Goal: Transaction & Acquisition: Purchase product/service

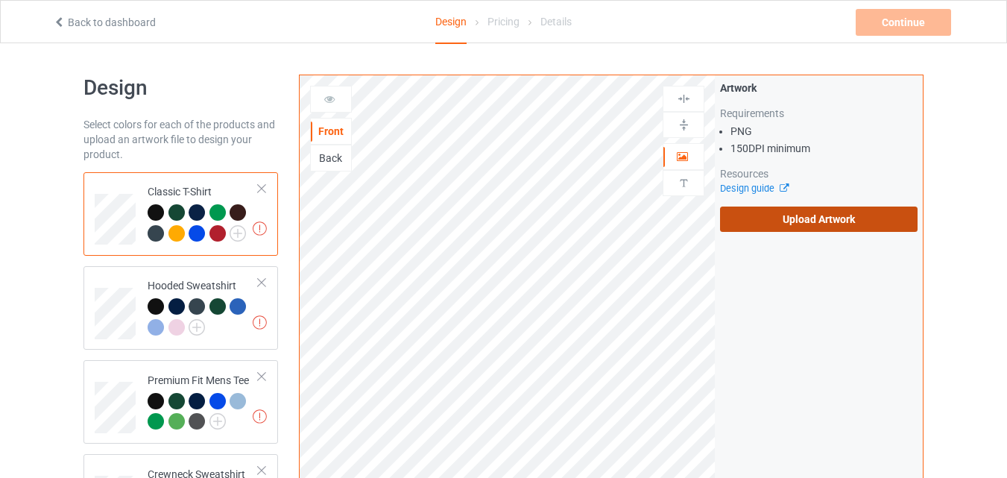
click at [838, 223] on label "Upload Artwork" at bounding box center [819, 218] width 198 height 25
click at [0, 0] on input "Upload Artwork" at bounding box center [0, 0] width 0 height 0
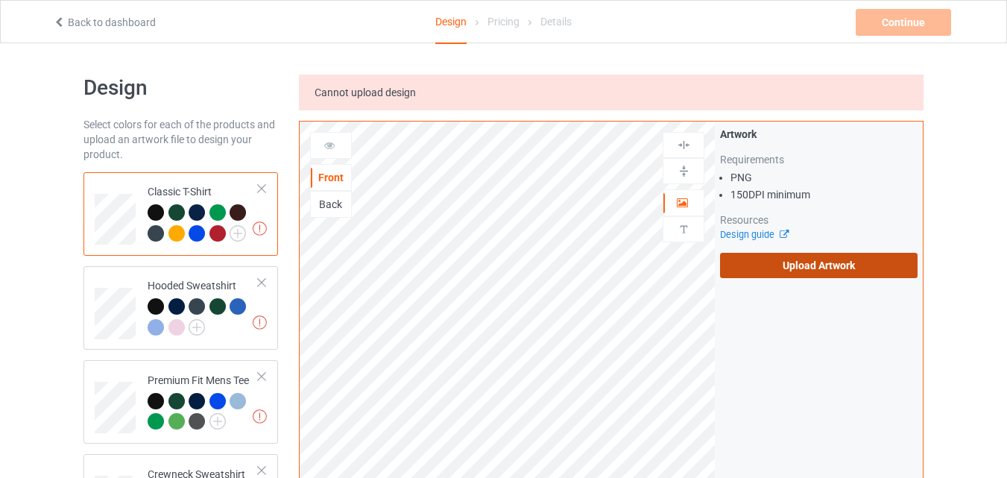
click at [869, 262] on label "Upload Artwork" at bounding box center [819, 265] width 198 height 25
click at [0, 0] on input "Upload Artwork" at bounding box center [0, 0] width 0 height 0
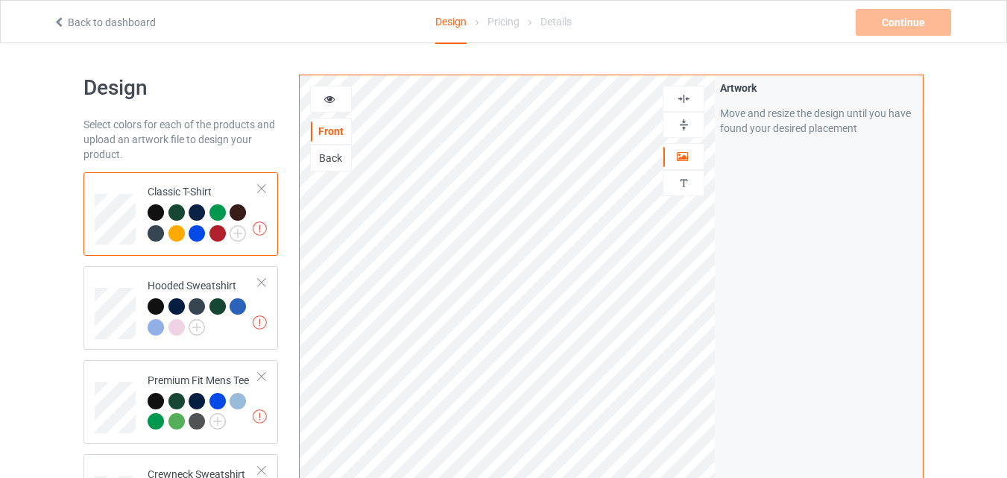
click at [333, 96] on icon at bounding box center [330, 97] width 13 height 10
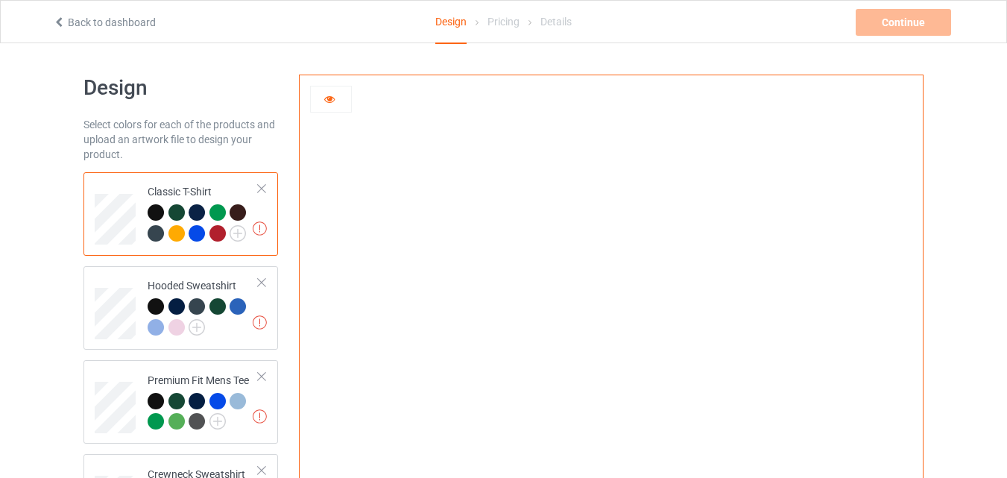
click at [327, 102] on icon at bounding box center [330, 97] width 13 height 10
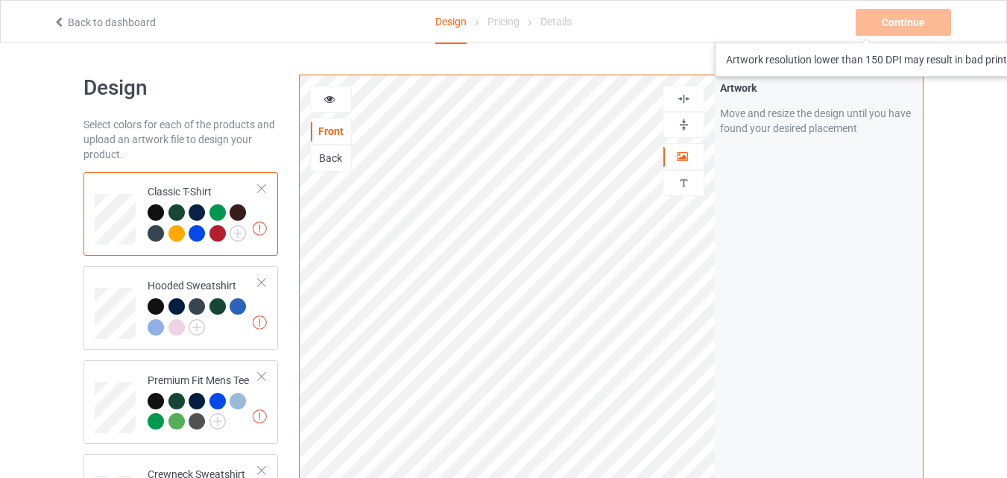
click at [894, 25] on div "Continue Artwork resolution lower than 150 DPI may result in bad print" at bounding box center [905, 22] width 98 height 27
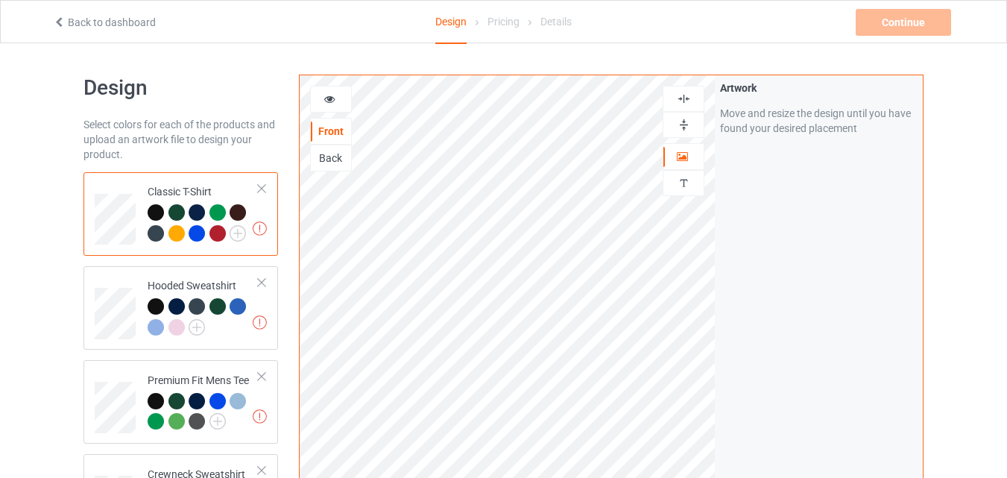
click at [898, 31] on div "Continue Artwork resolution lower than 150 DPI may result in bad print" at bounding box center [905, 22] width 98 height 27
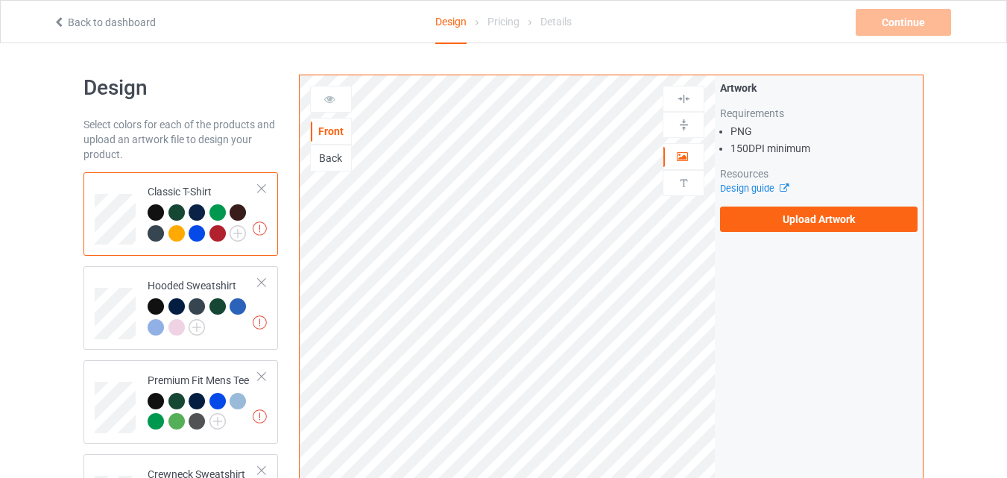
click at [854, 236] on div "Artwork Requirements PNG 150 DPI minimum Resources Design guide Upload Artwork" at bounding box center [819, 156] width 208 height 162
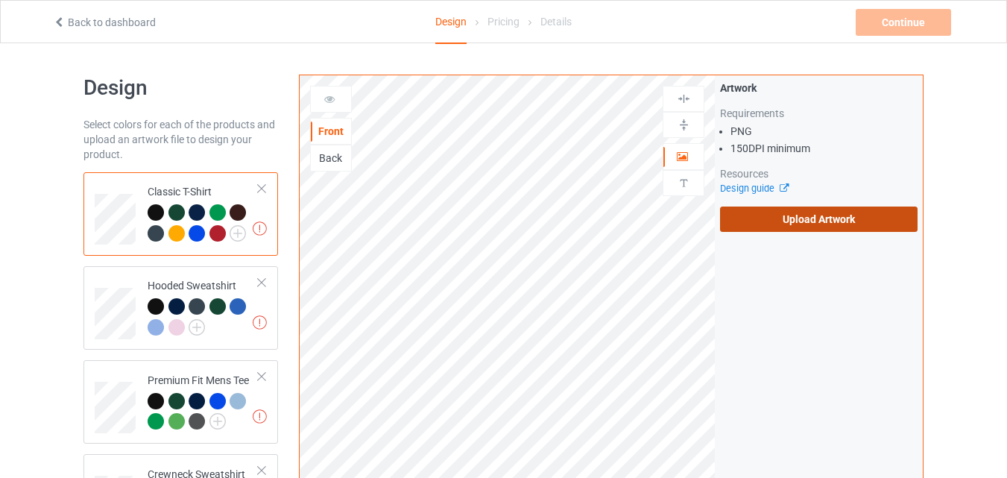
click at [853, 224] on label "Upload Artwork" at bounding box center [819, 218] width 198 height 25
click at [0, 0] on input "Upload Artwork" at bounding box center [0, 0] width 0 height 0
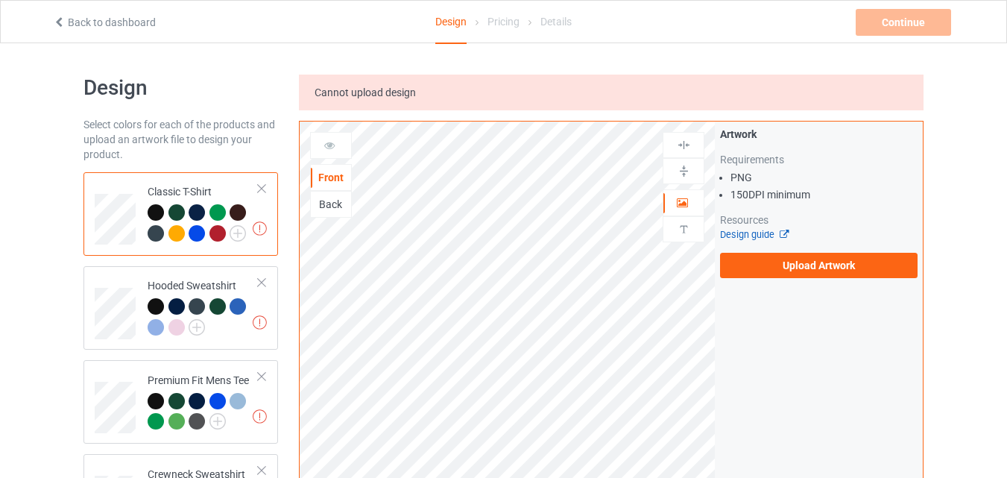
click at [757, 232] on link "Design guide" at bounding box center [754, 234] width 68 height 11
click at [850, 273] on label "Upload Artwork" at bounding box center [819, 265] width 198 height 25
click at [0, 0] on input "Upload Artwork" at bounding box center [0, 0] width 0 height 0
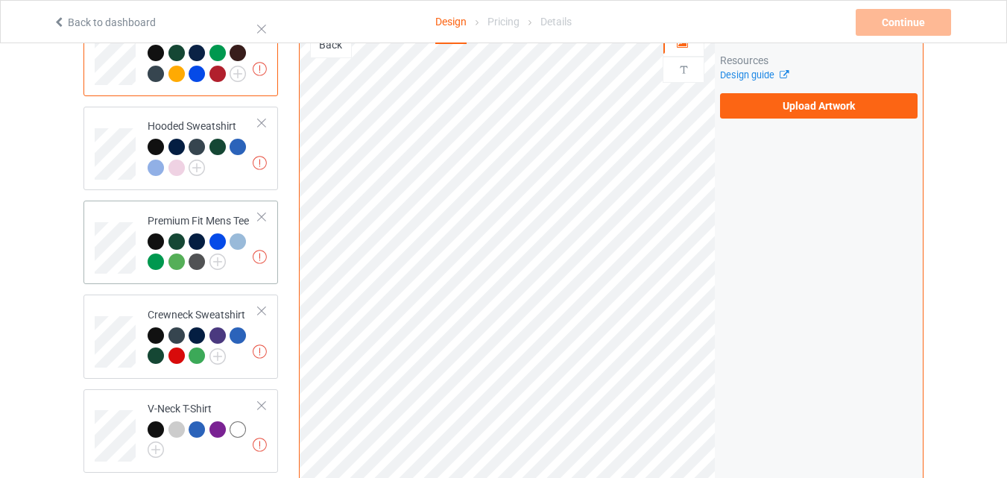
scroll to position [124, 0]
